Goal: Task Accomplishment & Management: Manage account settings

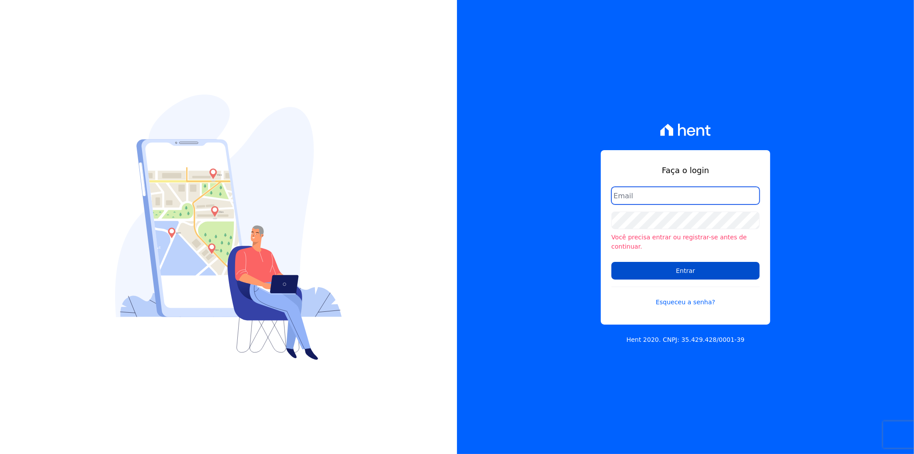
type input "[EMAIL_ADDRESS][PERSON_NAME][DOMAIN_NAME]"
click at [667, 262] on input "Entrar" at bounding box center [686, 271] width 148 height 18
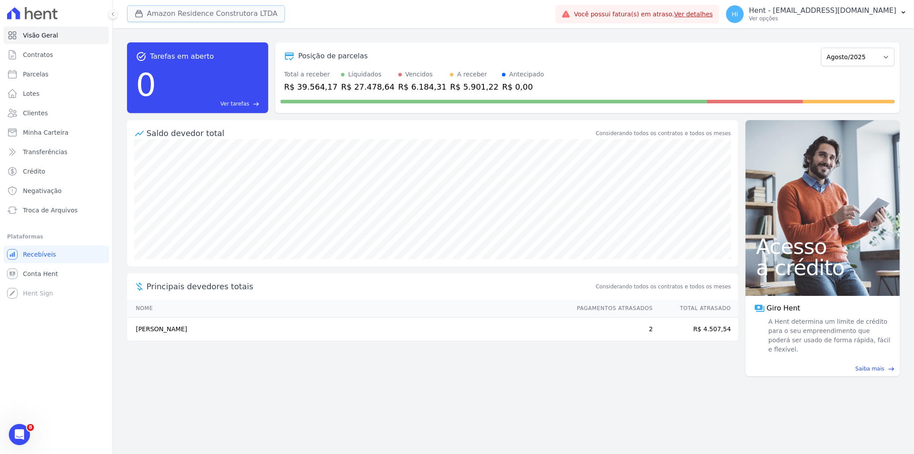
click at [196, 15] on button "Amazon Residence Construtora LTDA" at bounding box center [206, 13] width 158 height 17
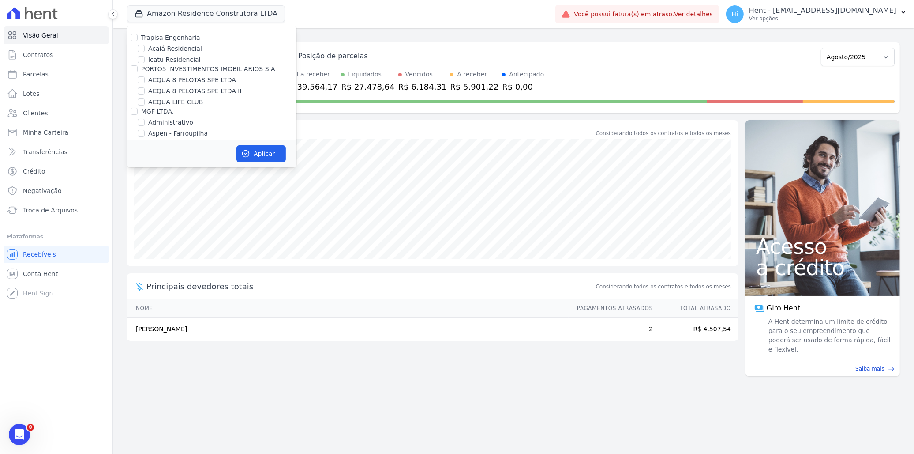
scroll to position [3305, 0]
click at [188, 207] on label "HARAS ROYAL URBANISMO" at bounding box center [189, 211] width 83 height 9
click at [145, 207] on input "HARAS ROYAL URBANISMO" at bounding box center [141, 210] width 7 height 7
checkbox input "true"
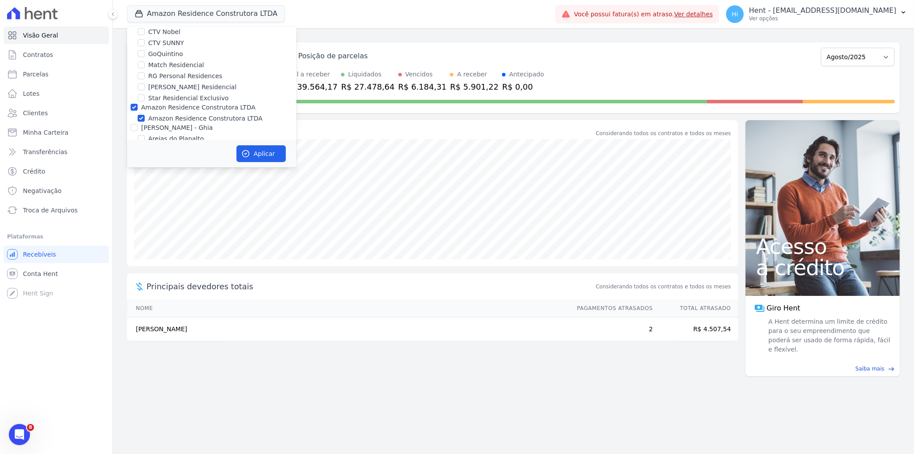
click at [199, 114] on label "Amazon Residence Construtora LTDA" at bounding box center [205, 118] width 114 height 9
click at [145, 115] on input "Amazon Residence Construtora LTDA" at bounding box center [141, 118] width 7 height 7
checkbox input "false"
click at [260, 155] on button "Aplicar" at bounding box center [261, 153] width 49 height 17
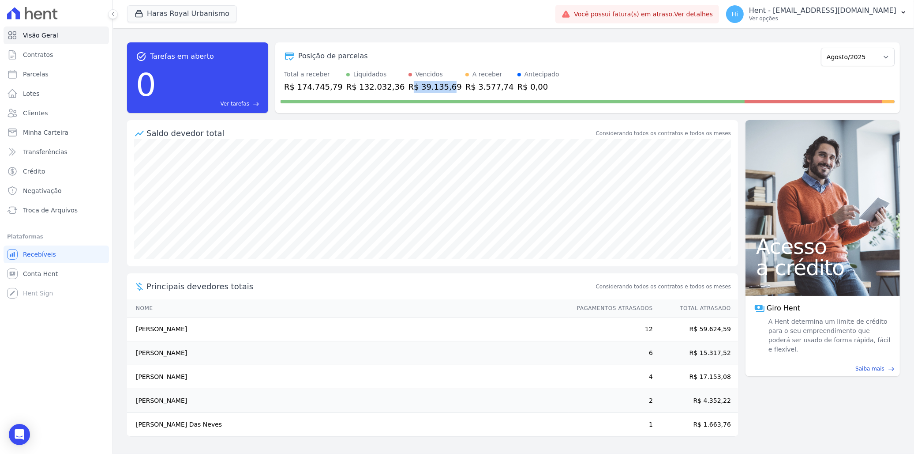
drag, startPoint x: 394, startPoint y: 85, endPoint x: 431, endPoint y: 86, distance: 37.1
click at [431, 86] on div "R$ 39.135,69" at bounding box center [435, 87] width 53 height 12
drag, startPoint x: 431, startPoint y: 86, endPoint x: 447, endPoint y: 93, distance: 17.6
click at [447, 93] on div at bounding box center [588, 100] width 614 height 14
drag, startPoint x: 452, startPoint y: 86, endPoint x: 461, endPoint y: 86, distance: 9.3
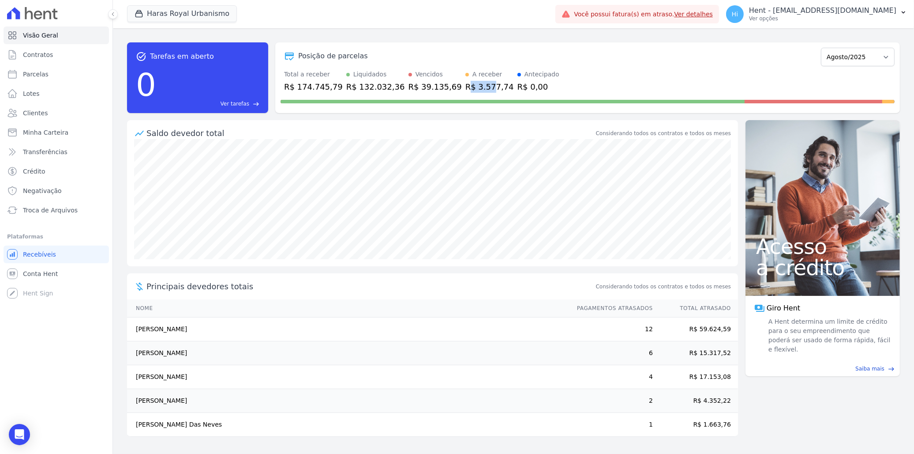
click at [466, 86] on div "R$ 3.577,74" at bounding box center [490, 87] width 49 height 12
drag, startPoint x: 461, startPoint y: 86, endPoint x: 488, endPoint y: 90, distance: 26.9
click at [518, 90] on div "R$ 0,00" at bounding box center [539, 87] width 42 height 12
drag, startPoint x: 482, startPoint y: 87, endPoint x: 504, endPoint y: 87, distance: 22.1
click at [518, 87] on div "R$ 0,00" at bounding box center [539, 87] width 42 height 12
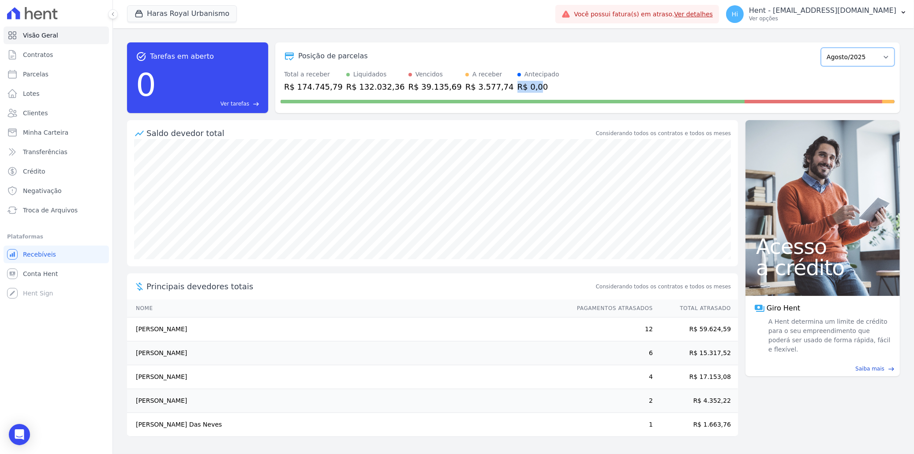
click at [874, 54] on select "Julho/2024 Agosto/2024 Setembro/2024 Outubro/2024 Novembro/2024 Dezembro/2024 J…" at bounding box center [858, 57] width 74 height 19
select select "12/2026"
click at [826, 48] on select "Julho/2024 Agosto/2024 Setembro/2024 Outubro/2024 Novembro/2024 Dezembro/2024 J…" at bounding box center [858, 57] width 74 height 19
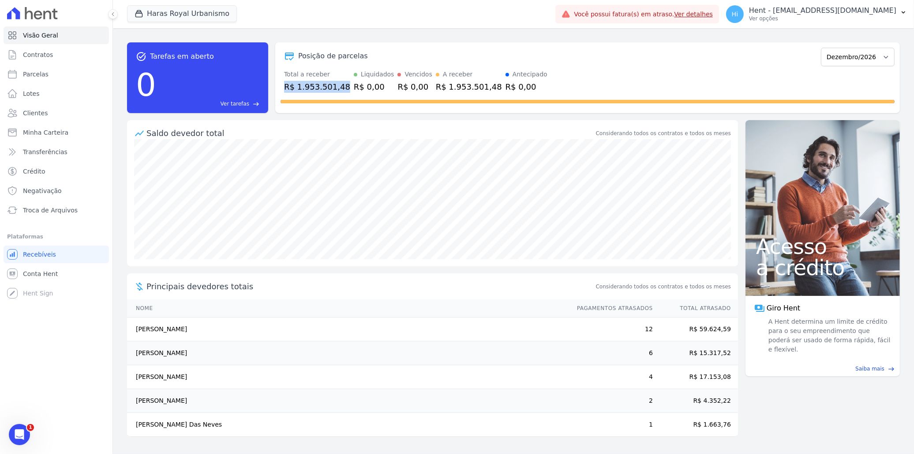
drag, startPoint x: 285, startPoint y: 86, endPoint x: 338, endPoint y: 85, distance: 53.9
click at [338, 85] on div "R$ 1.953.501,48" at bounding box center [317, 87] width 66 height 12
click at [47, 73] on link "Parcelas" at bounding box center [56, 74] width 105 height 18
select select
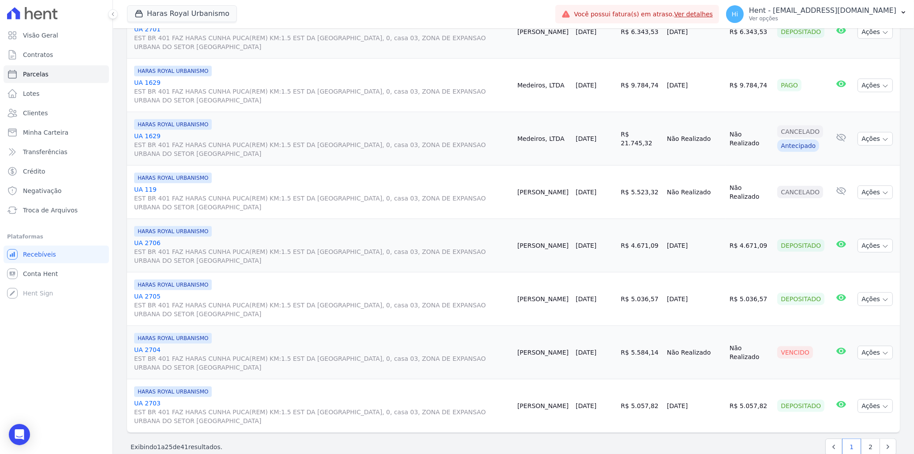
scroll to position [1177, 0]
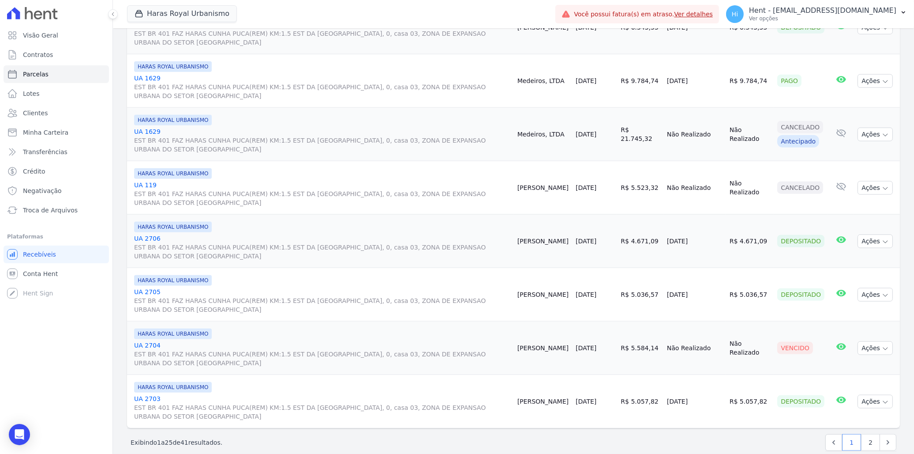
drag, startPoint x: 527, startPoint y: 185, endPoint x: 628, endPoint y: 186, distance: 100.2
click at [628, 186] on tr "HARAS ROYAL URBANISMO UA 119 EST BR 401 FAZ HARAS CUNHA PUCA(REM) KM:1.5 EST DA…" at bounding box center [513, 187] width 773 height 53
drag, startPoint x: 779, startPoint y: 349, endPoint x: 805, endPoint y: 349, distance: 25.6
click at [805, 349] on div "Vencido" at bounding box center [796, 348] width 36 height 12
drag, startPoint x: 805, startPoint y: 349, endPoint x: 826, endPoint y: 359, distance: 23.3
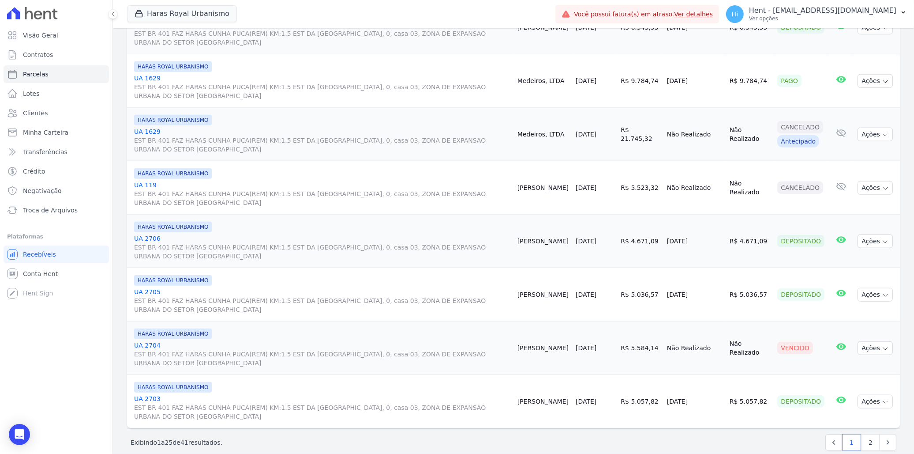
click at [828, 359] on td "E-mail com boleto lido [DATE] 08:24 E-mail de lembrete lido [DATE] 08:43 E-mail…" at bounding box center [841, 347] width 26 height 53
click at [149, 346] on link "UA 2704 EST BR 401 FAZ HARAS CUNHA PUCA(REM) KM:1.5 EST DA [GEOGRAPHIC_DATA], 0…" at bounding box center [322, 354] width 376 height 26
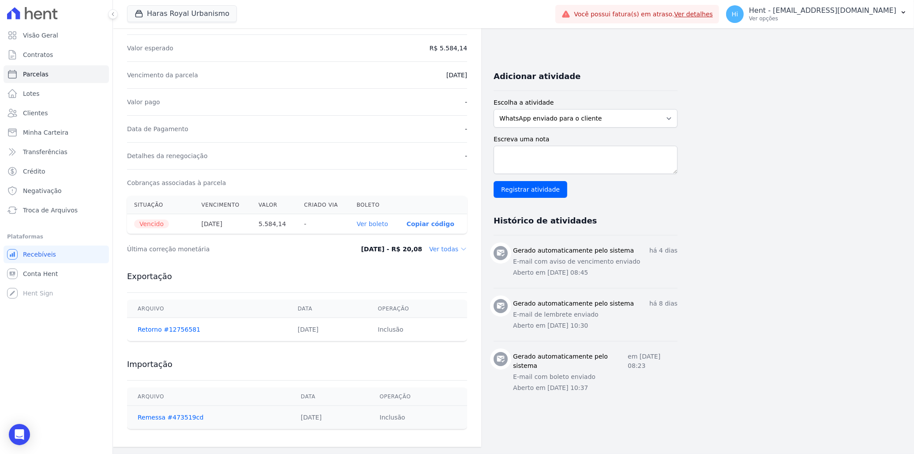
scroll to position [151, 0]
click at [611, 121] on select "WhatsApp enviado para o cliente Adicionar um comentário Ligação feita para o cl…" at bounding box center [586, 118] width 184 height 19
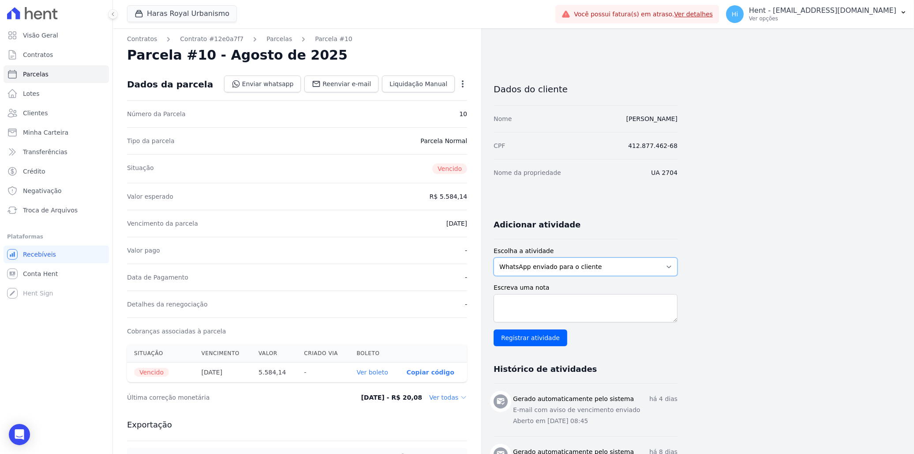
scroll to position [0, 0]
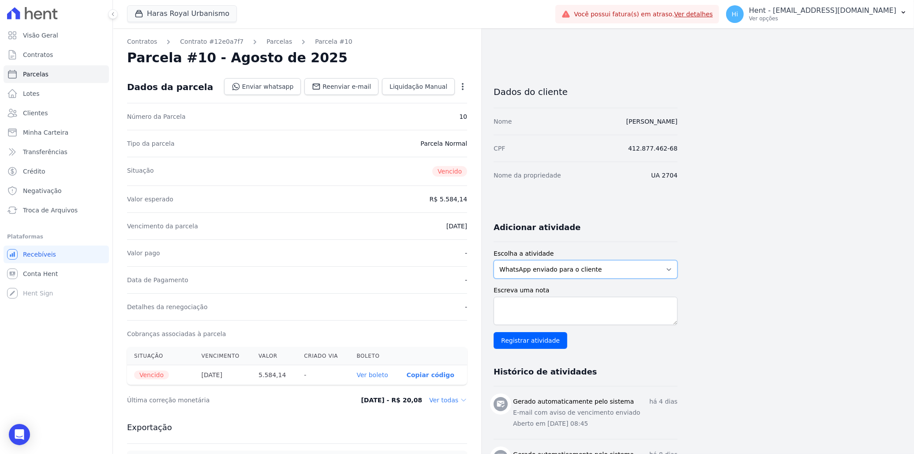
click at [607, 267] on select "WhatsApp enviado para o cliente Adicionar um comentário Ligação feita para o cl…" at bounding box center [586, 269] width 184 height 19
click at [718, 258] on div "Contratos Contrato #12e0a7f7 [GEOGRAPHIC_DATA] Parcela #10 Parcela #10 - Agosto…" at bounding box center [506, 312] width 787 height 569
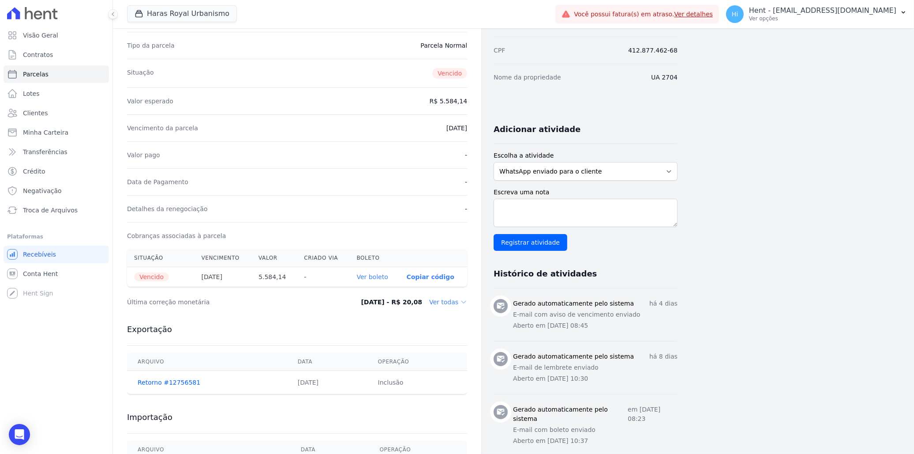
scroll to position [151, 0]
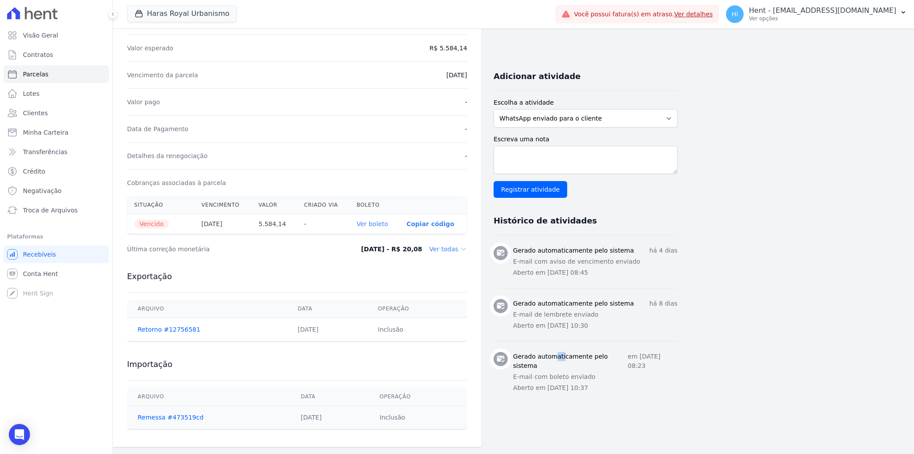
drag, startPoint x: 516, startPoint y: 356, endPoint x: 527, endPoint y: 360, distance: 11.6
click at [527, 360] on h3 "Gerado automaticamente pelo sistema" at bounding box center [570, 361] width 115 height 19
drag, startPoint x: 527, startPoint y: 360, endPoint x: 535, endPoint y: 365, distance: 9.4
click at [535, 365] on h3 "Gerado automaticamente pelo sistema" at bounding box center [570, 361] width 115 height 19
click at [532, 165] on textarea "Escreva uma nota" at bounding box center [586, 160] width 184 height 28
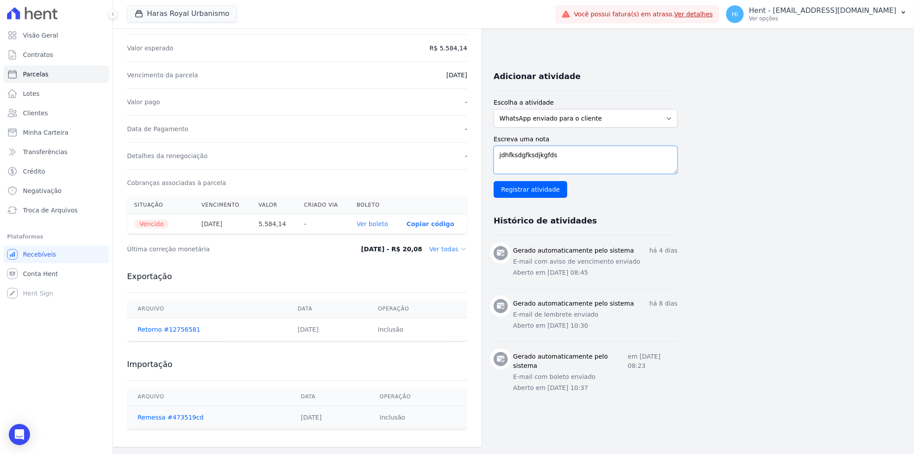
type textarea "jdhfksdgfksdjkgfdsj"
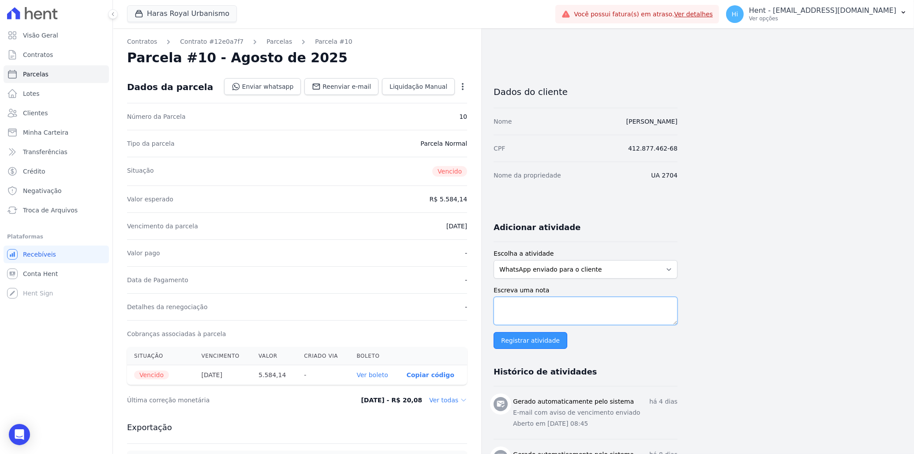
scroll to position [0, 0]
click at [461, 89] on icon "button" at bounding box center [463, 86] width 9 height 9
click at [372, 143] on div "Tipo da parcela [GEOGRAPHIC_DATA]" at bounding box center [297, 143] width 340 height 27
click at [196, 43] on link "Contrato #12e0a7f7" at bounding box center [212, 41] width 64 height 9
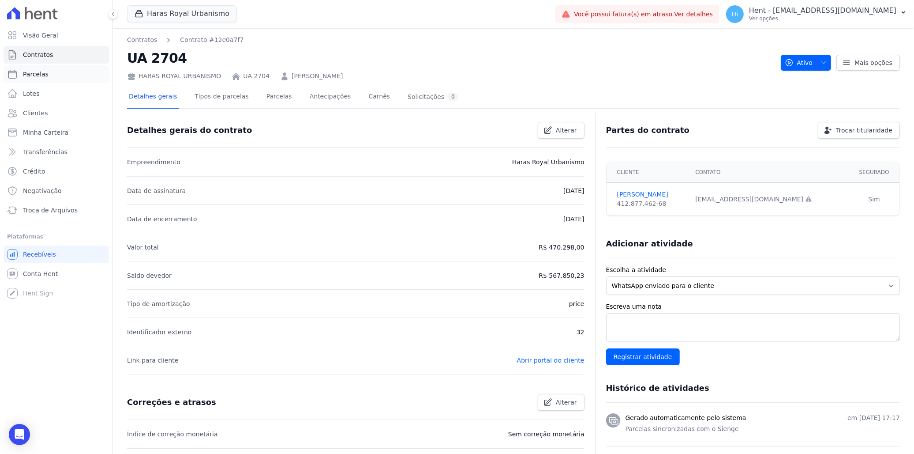
click at [46, 76] on link "Parcelas" at bounding box center [56, 74] width 105 height 18
select select
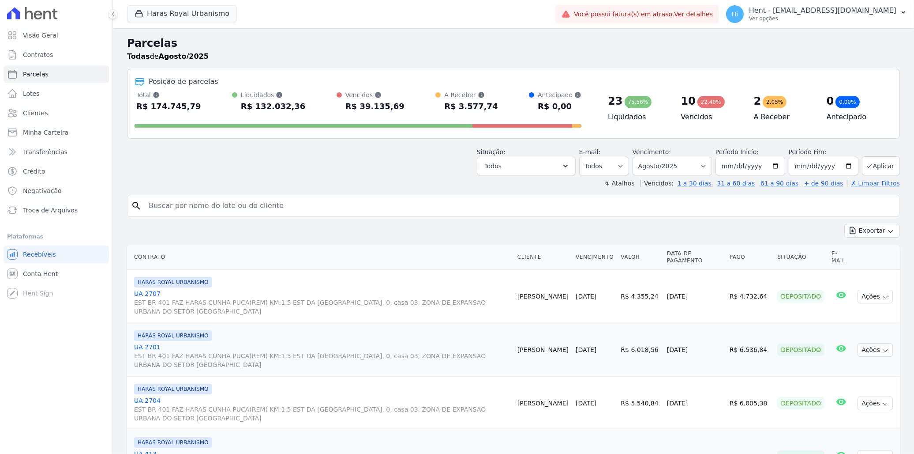
select select
click at [49, 53] on span "Contratos" at bounding box center [38, 54] width 30 height 9
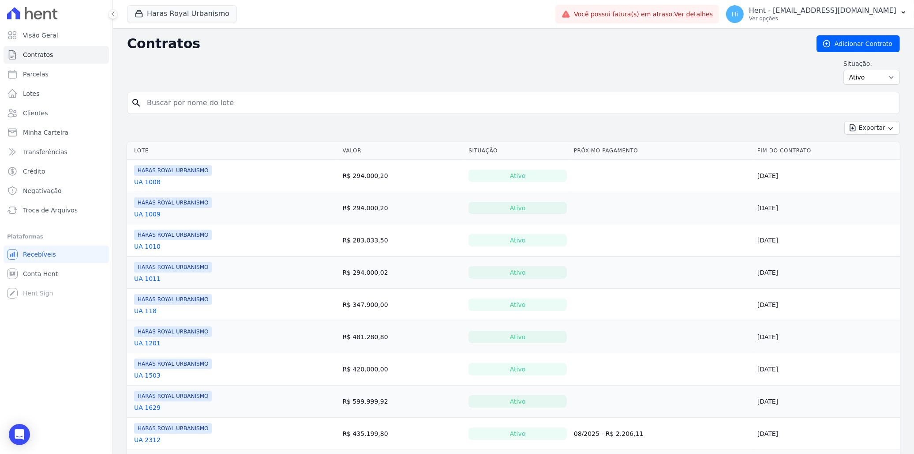
select select
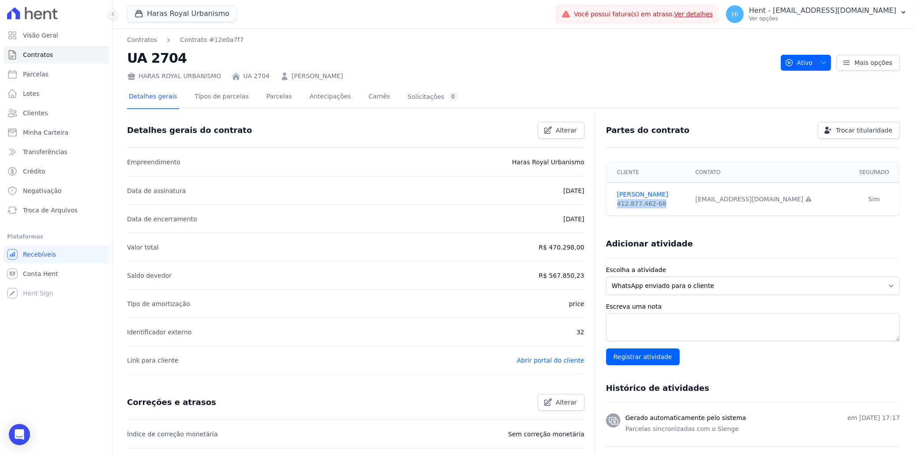
drag, startPoint x: 614, startPoint y: 203, endPoint x: 658, endPoint y: 203, distance: 43.7
click at [658, 203] on div "412.877.462-68" at bounding box center [651, 203] width 68 height 9
copy div "412.877.462-68"
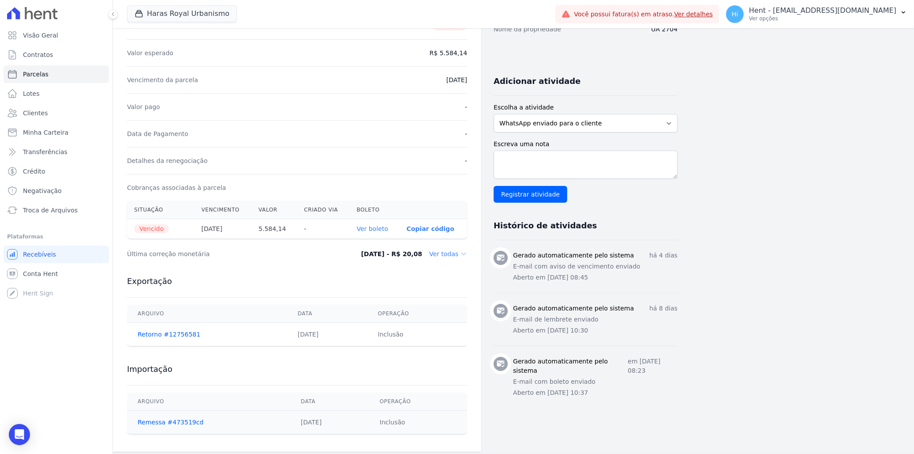
scroll to position [151, 0]
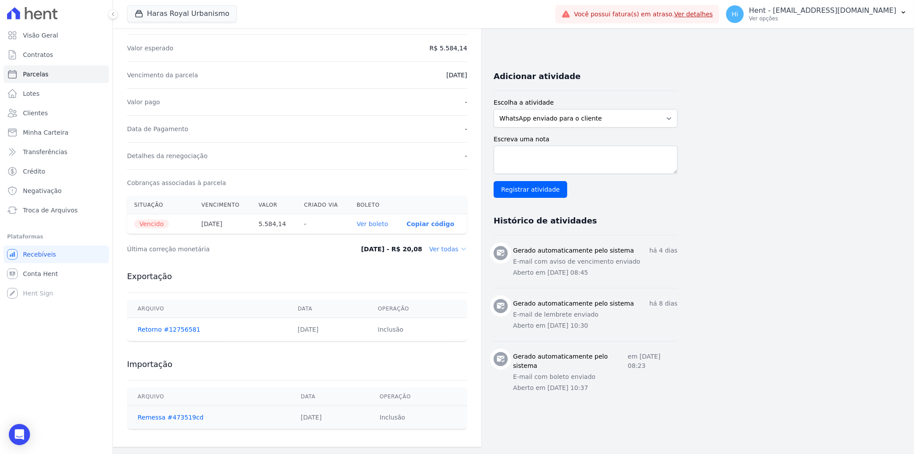
click at [452, 248] on dd "Ver todas" at bounding box center [448, 248] width 38 height 9
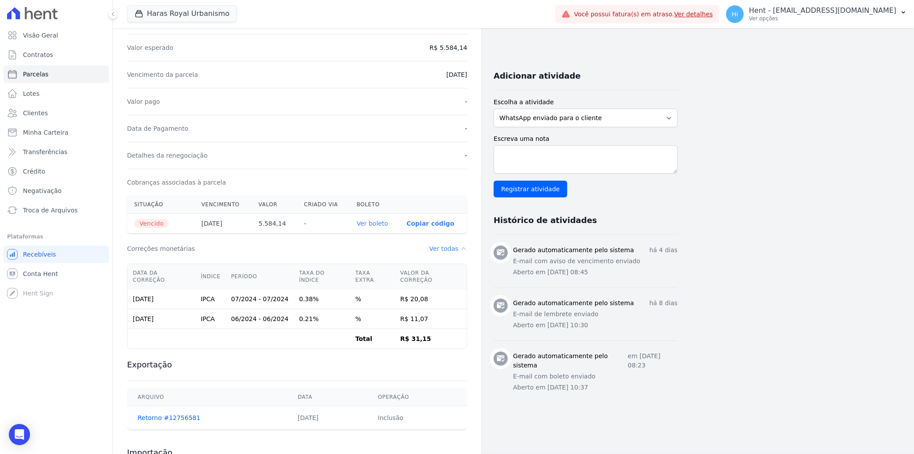
drag, startPoint x: 132, startPoint y: 292, endPoint x: 431, endPoint y: 328, distance: 301.8
click at [431, 328] on tbody "[DATE] IPCA 07/2024 - 07/2024 0.38% % R$ 20,08 [DATE] IPCA 06/2024 - 06/2024 0.…" at bounding box center [297, 319] width 339 height 60
drag, startPoint x: 431, startPoint y: 328, endPoint x: 430, endPoint y: 337, distance: 8.9
click at [430, 337] on td "R$ 31,15" at bounding box center [431, 339] width 72 height 20
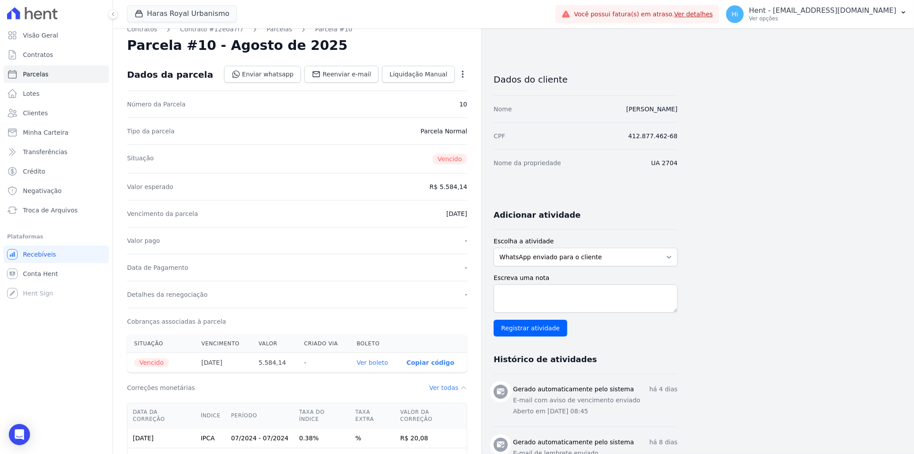
scroll to position [0, 0]
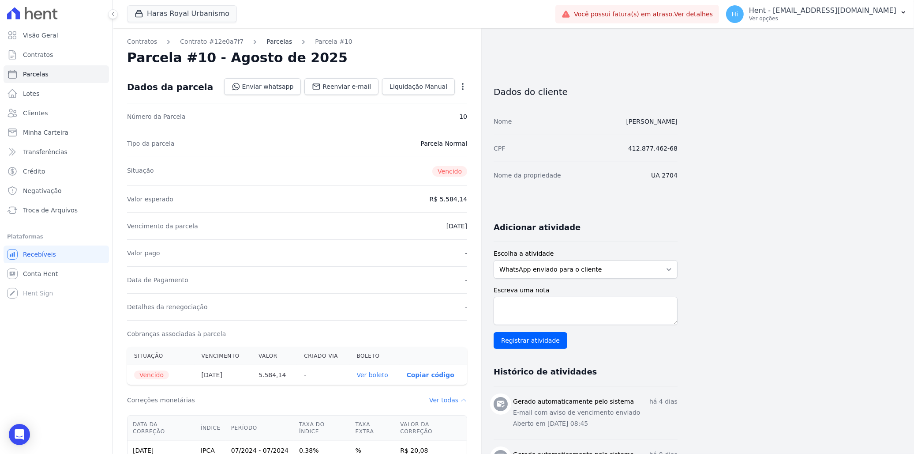
click at [271, 43] on link "Parcelas" at bounding box center [280, 41] width 26 height 9
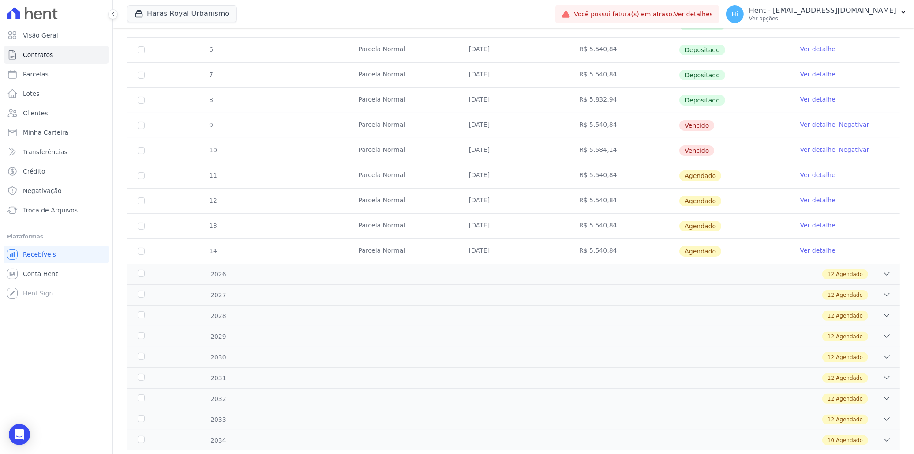
scroll to position [268, 0]
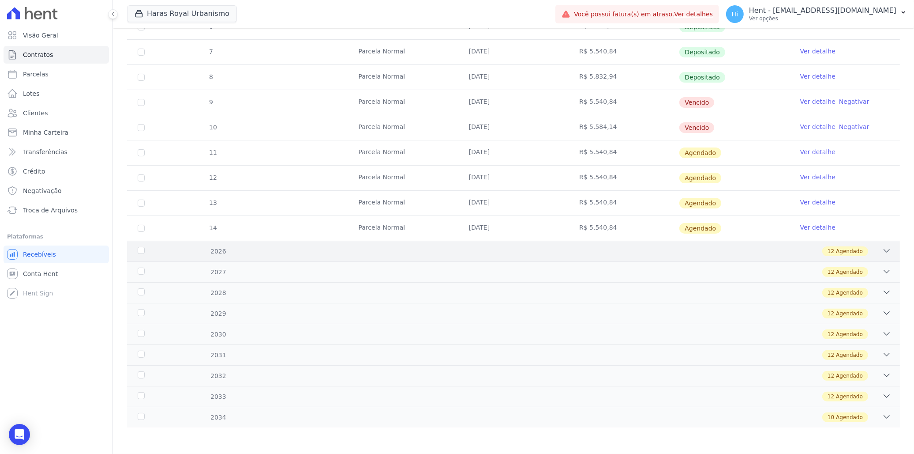
click at [229, 248] on div "12 Agendado" at bounding box center [552, 251] width 680 height 10
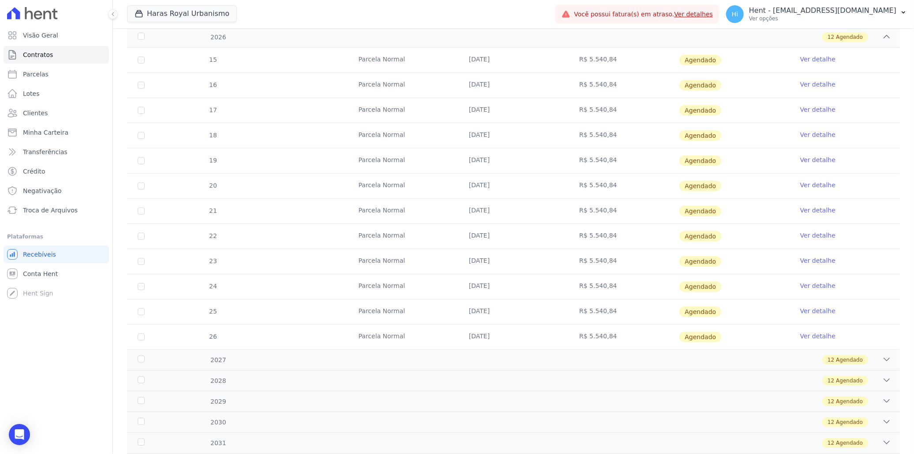
scroll to position [464, 0]
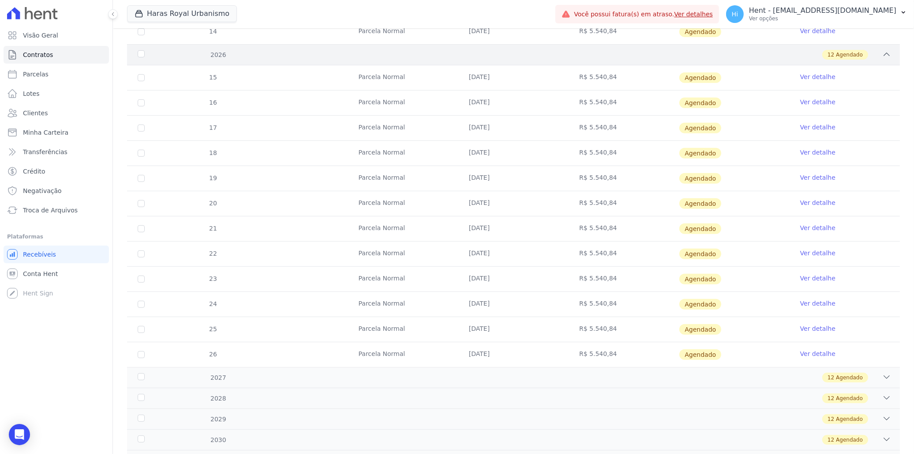
click at [370, 52] on div "12 Agendado" at bounding box center [552, 55] width 680 height 10
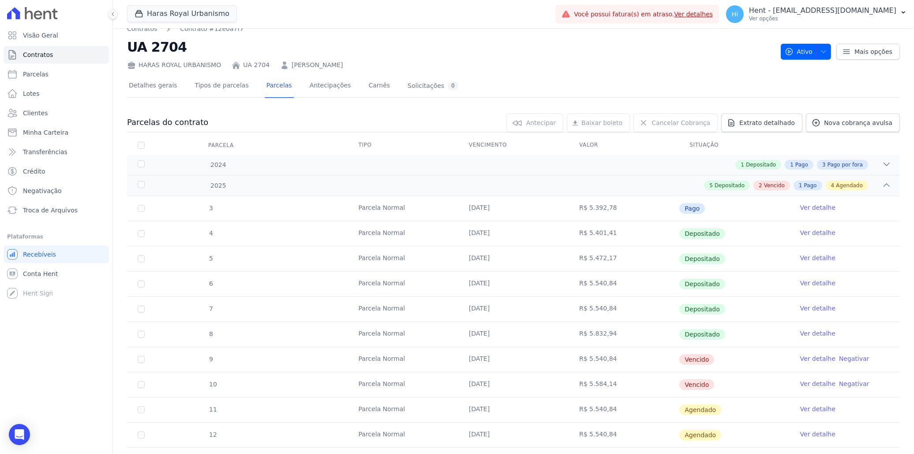
scroll to position [0, 0]
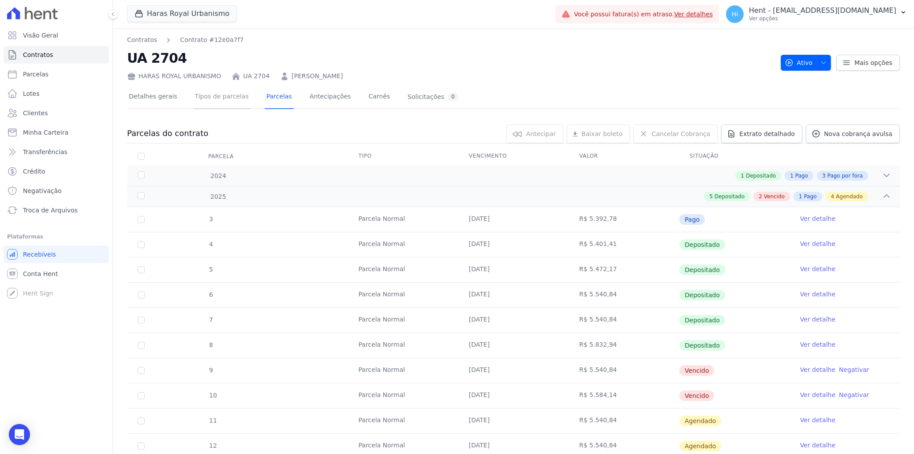
click at [207, 95] on link "Tipos de parcelas" at bounding box center [221, 97] width 57 height 23
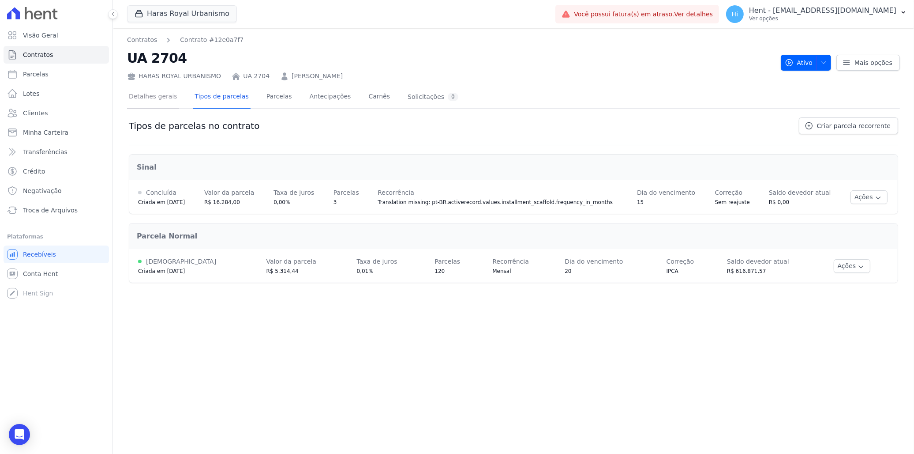
click at [153, 101] on link "Detalhes gerais" at bounding box center [153, 97] width 52 height 23
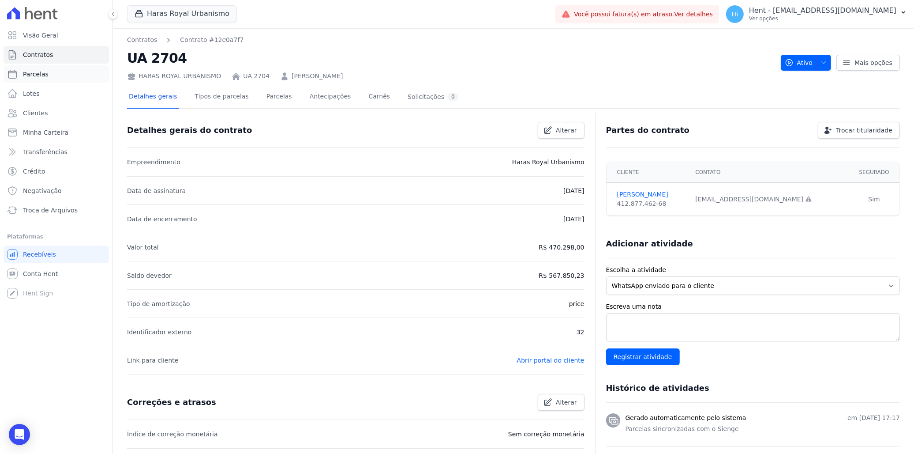
click at [61, 76] on link "Parcelas" at bounding box center [56, 74] width 105 height 18
select select
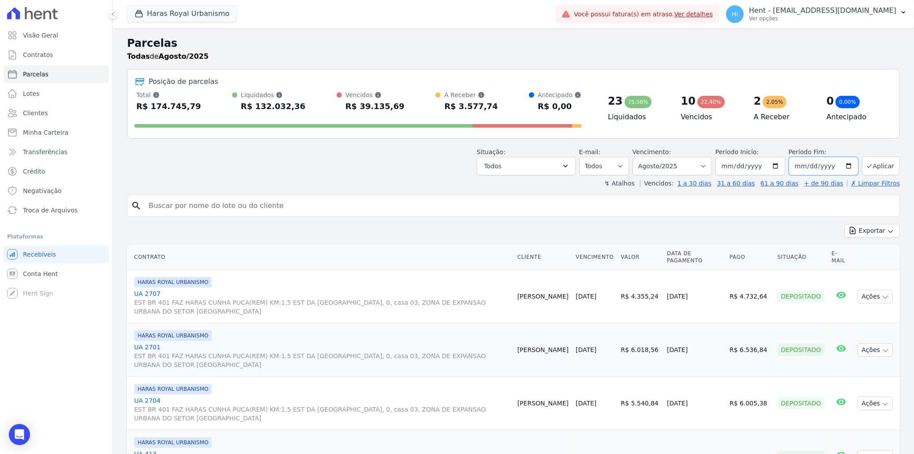
click at [843, 166] on input "[DATE]" at bounding box center [824, 166] width 70 height 19
type input "[DATE]"
click at [869, 165] on button "Aplicar" at bounding box center [881, 165] width 38 height 19
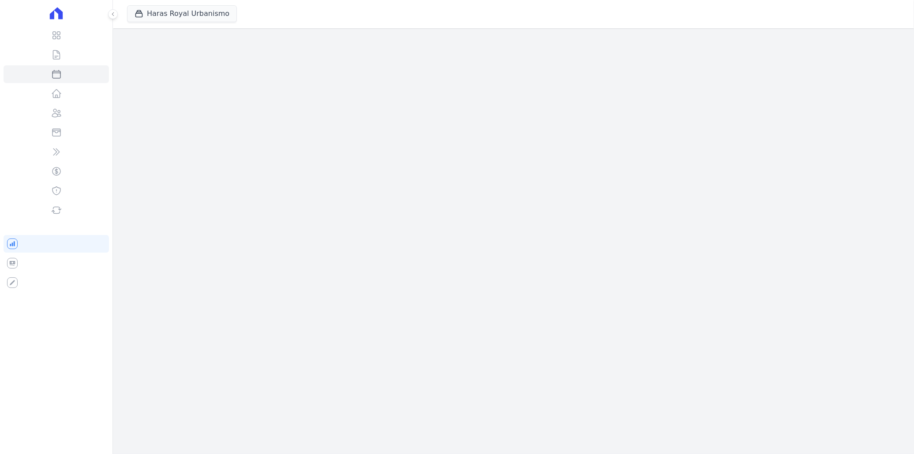
select select
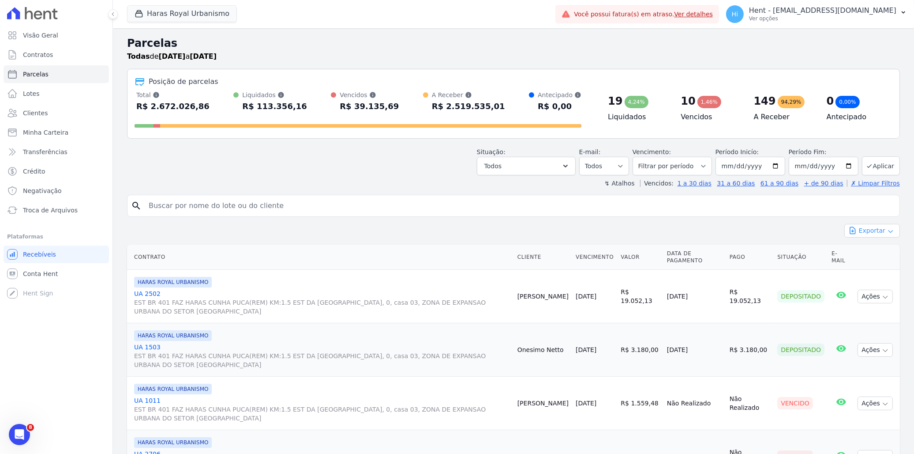
click at [865, 229] on button "Exportar" at bounding box center [873, 231] width 56 height 14
click at [278, 180] on div "↯ Atalhos Vencidos: 1 a 30 dias 31 a 60 dias 61 a 90 dias + de 90 dias ✗ Limpar…" at bounding box center [513, 183] width 773 height 9
click at [42, 33] on span "Visão Geral" at bounding box center [40, 35] width 35 height 9
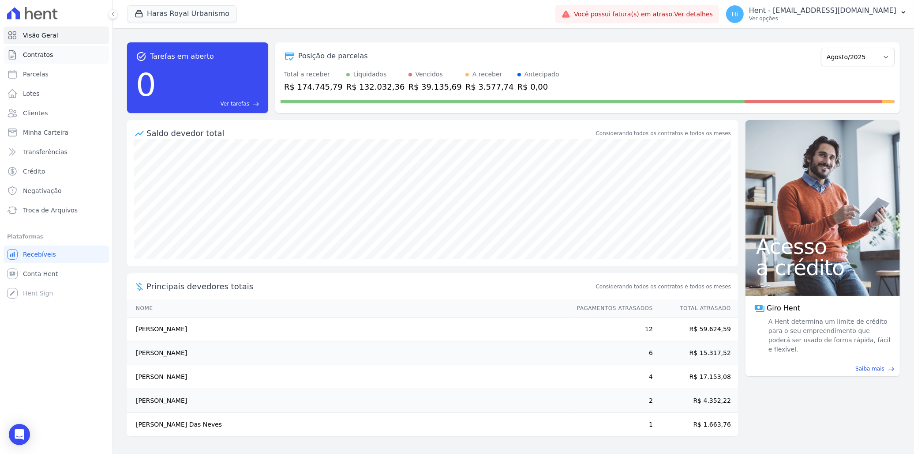
click at [56, 56] on link "Contratos" at bounding box center [56, 55] width 105 height 18
